Goal: Task Accomplishment & Management: Use online tool/utility

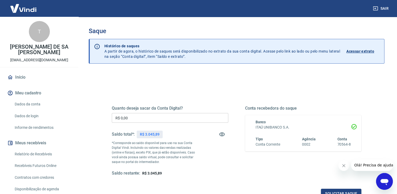
click at [139, 120] on input "R$ 0,00" at bounding box center [170, 118] width 117 height 10
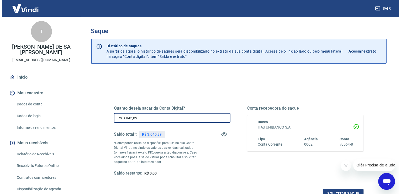
scroll to position [65, 0]
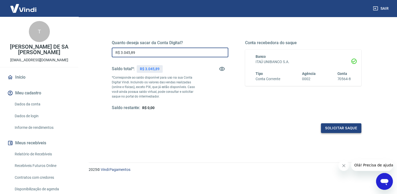
type input "R$ 3.045,89"
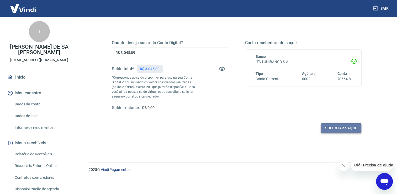
click at [341, 129] on button "Solicitar saque" at bounding box center [341, 128] width 40 height 10
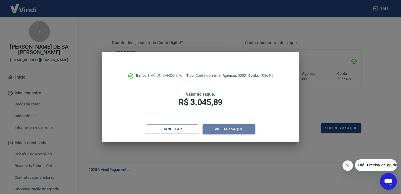
click at [244, 133] on button "Validar saque" at bounding box center [229, 129] width 53 height 10
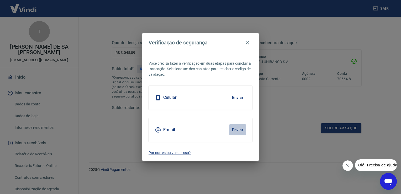
click at [239, 130] on button "Enviar" at bounding box center [237, 129] width 17 height 11
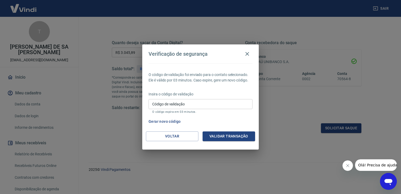
click at [195, 104] on input "Código de validação" at bounding box center [201, 104] width 104 height 10
type input "820385"
click at [241, 138] on button "Validar transação" at bounding box center [229, 136] width 53 height 10
